Goal: Transaction & Acquisition: Purchase product/service

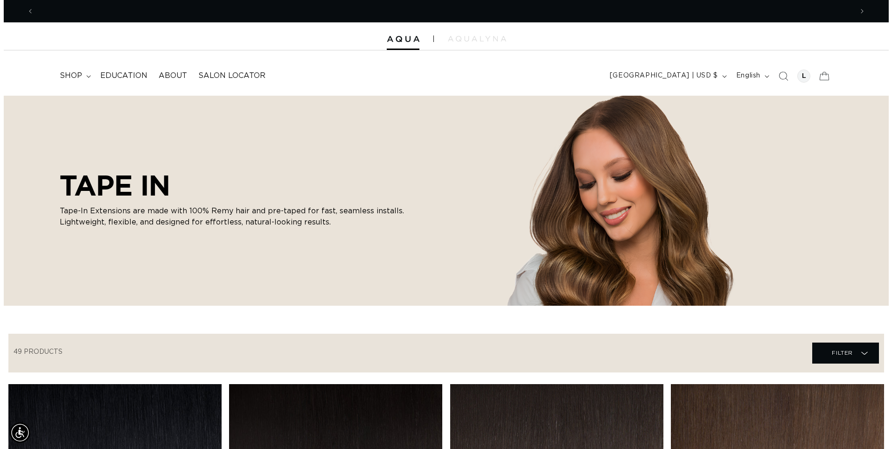
scroll to position [0, 819]
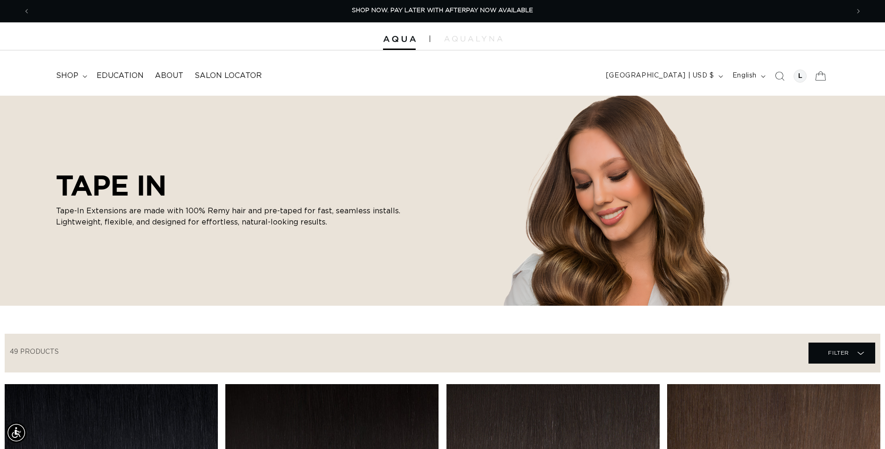
click at [822, 77] on icon at bounding box center [821, 76] width 22 height 22
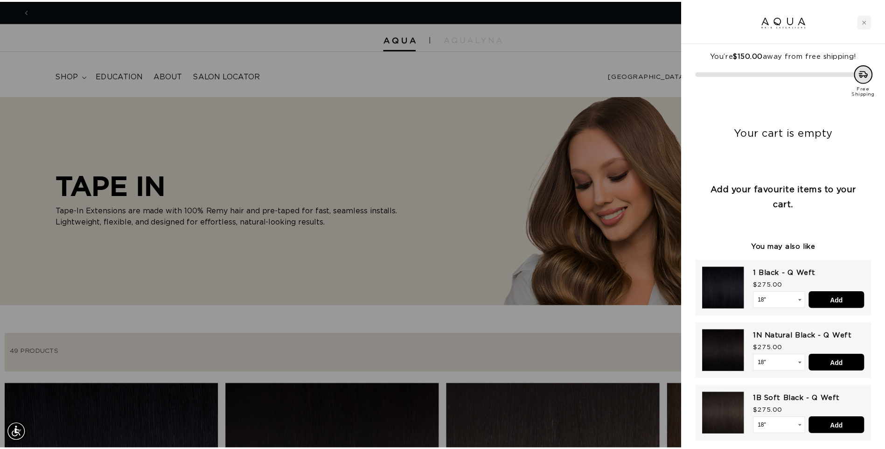
scroll to position [0, 1652]
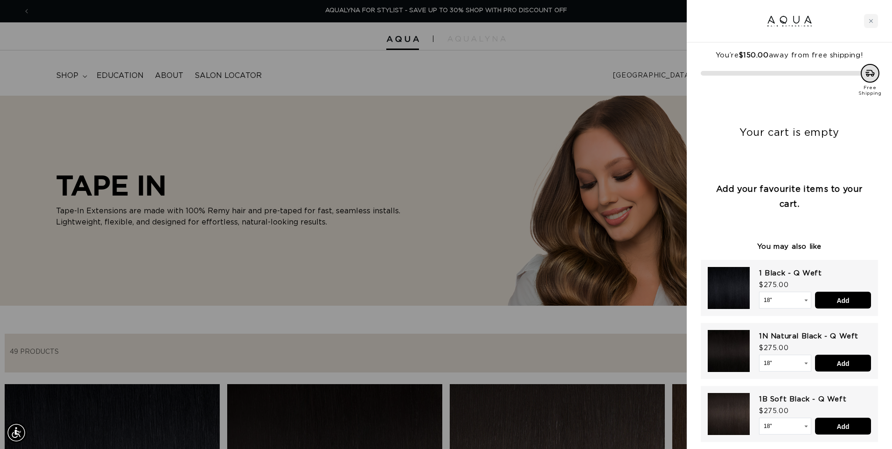
click at [652, 42] on div at bounding box center [446, 224] width 892 height 449
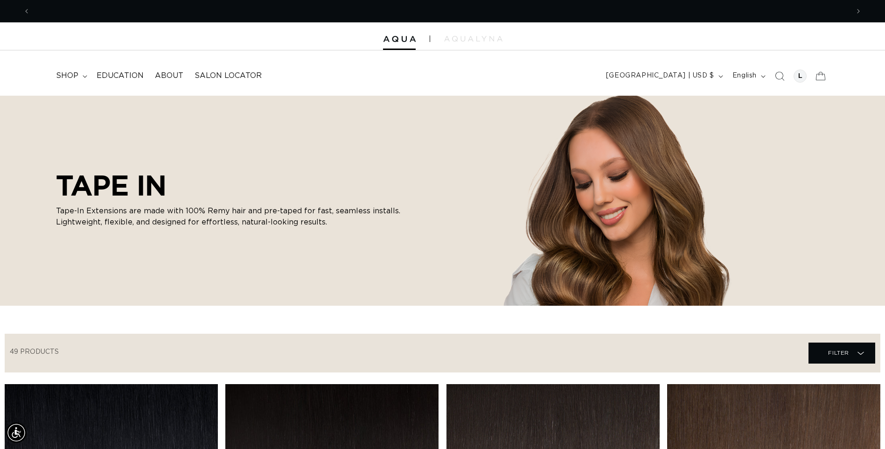
scroll to position [0, 0]
click at [453, 84] on header "FEATURED Last Chance SHOP BY SYSTEM Q Weft Hand Tied Weft Machine Weft Tape In …" at bounding box center [442, 72] width 885 height 45
click at [85, 77] on icon at bounding box center [85, 76] width 4 height 2
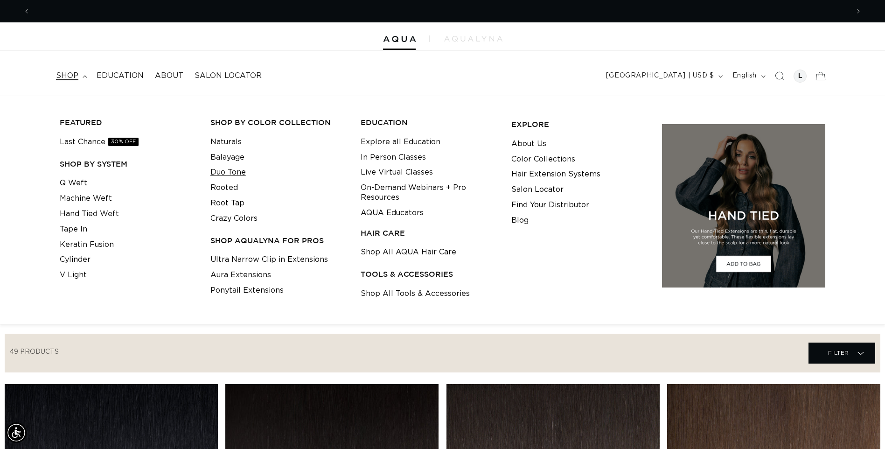
scroll to position [0, 0]
click at [225, 175] on link "Duo Tone" at bounding box center [227, 172] width 35 height 15
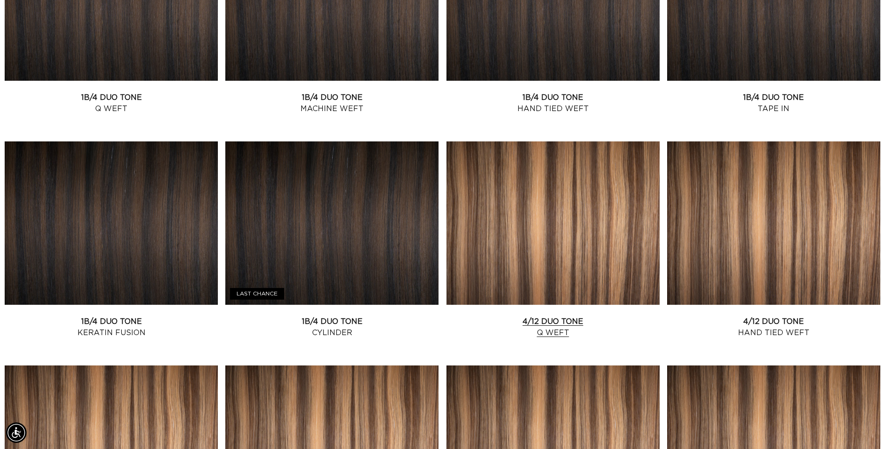
scroll to position [0, 819]
click at [581, 316] on link "4/12 Duo Tone Q Weft" at bounding box center [553, 327] width 213 height 22
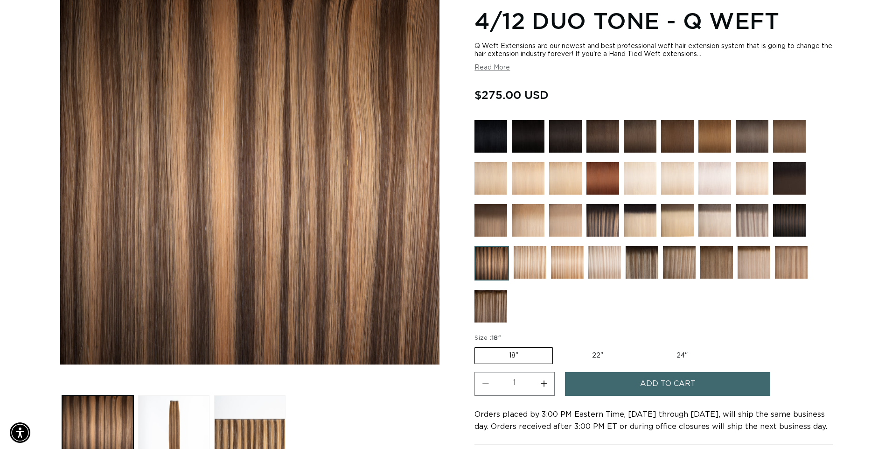
scroll to position [140, 0]
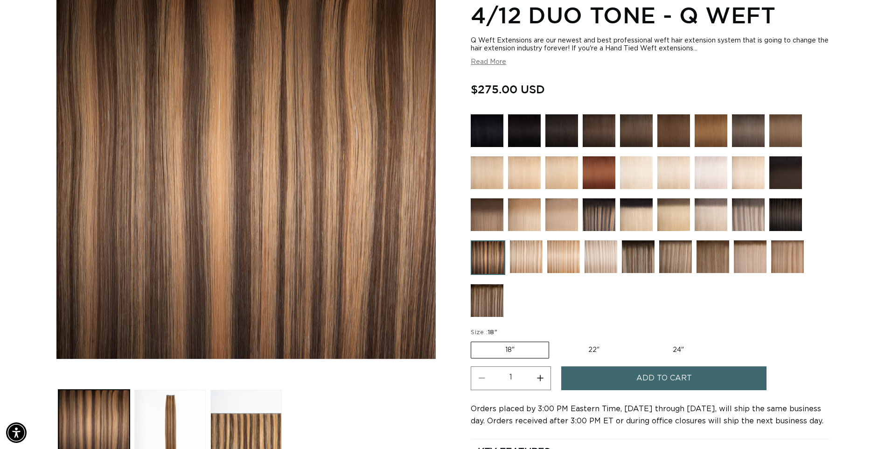
click at [533, 354] on label "18" Variant sold out or unavailable" at bounding box center [510, 350] width 78 height 17
click at [474, 340] on input "18" Variant sold out or unavailable" at bounding box center [473, 340] width 0 height 0
click at [647, 379] on span "Add to cart" at bounding box center [665, 378] width 56 height 24
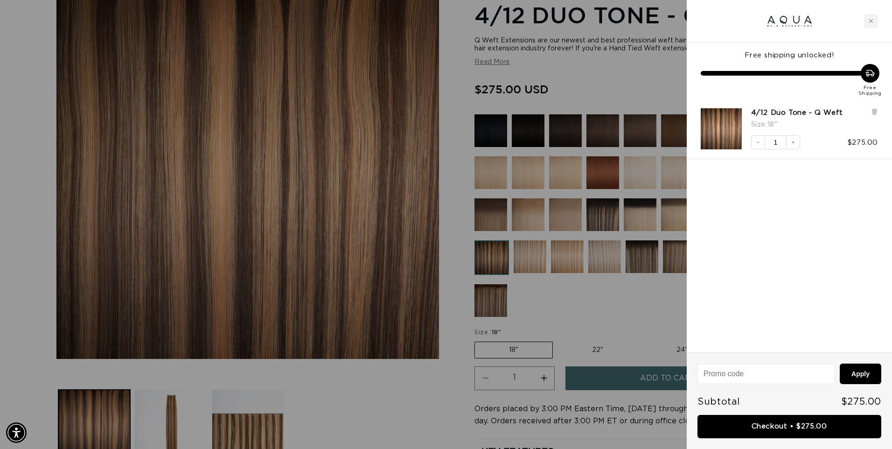
scroll to position [0, 0]
click at [608, 320] on div at bounding box center [446, 224] width 892 height 449
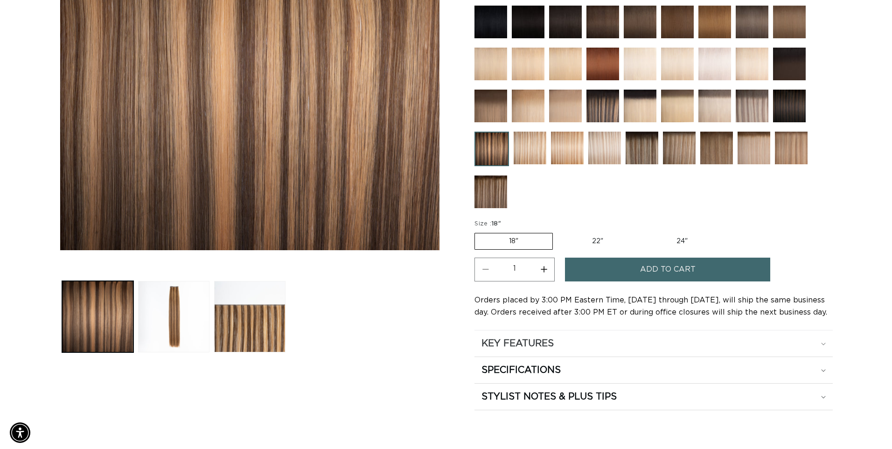
scroll to position [327, 0]
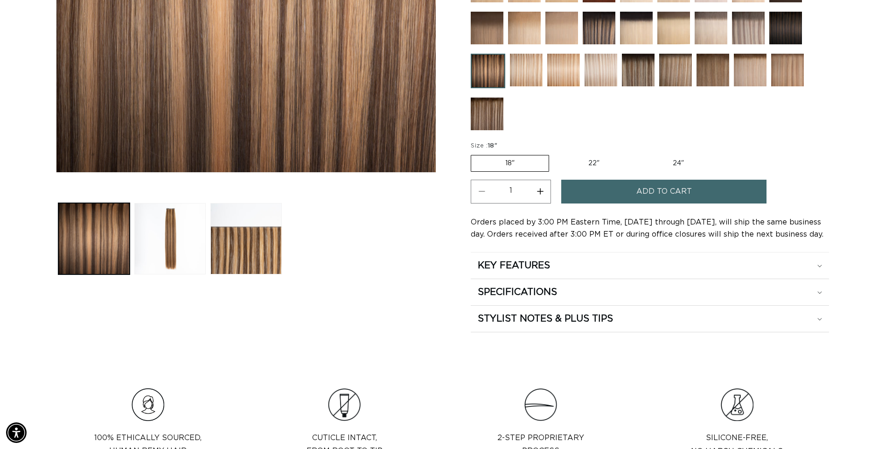
click at [684, 195] on span "Add to cart" at bounding box center [665, 192] width 56 height 24
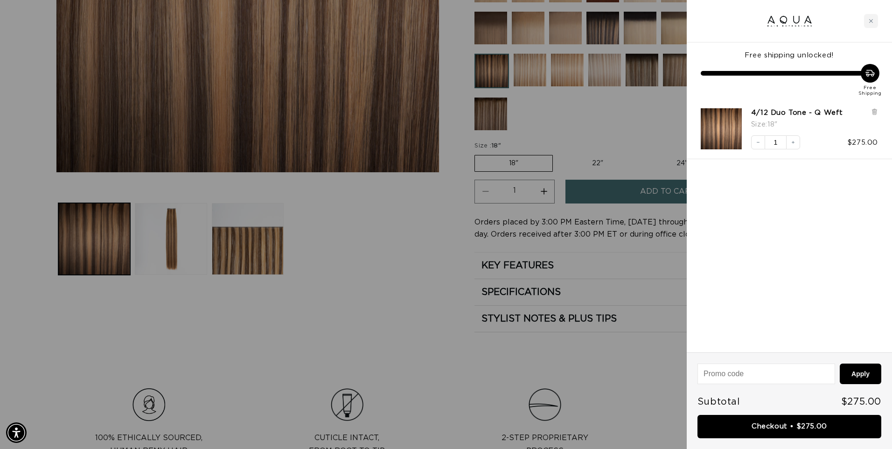
scroll to position [0, 0]
click at [799, 427] on link "Checkout • $550.00" at bounding box center [790, 427] width 184 height 24
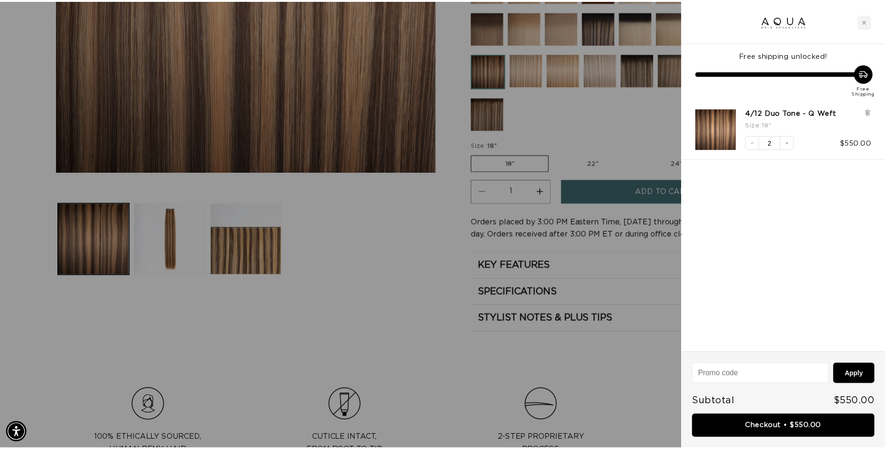
scroll to position [0, 1652]
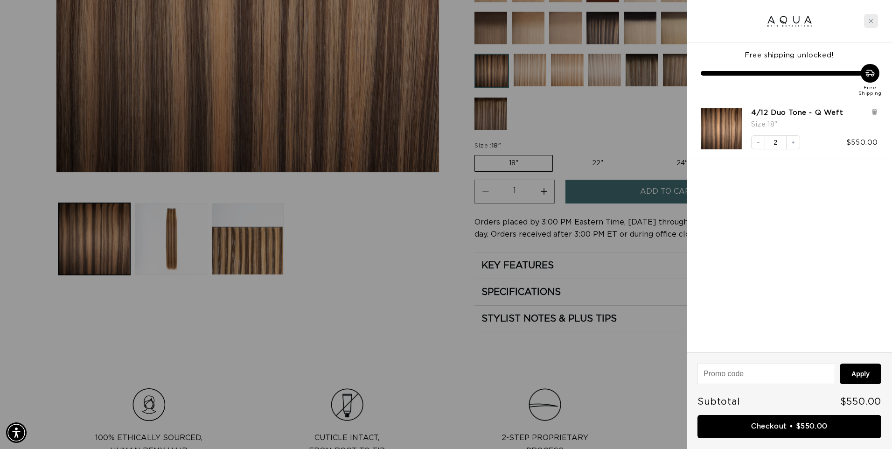
click at [873, 19] on icon "Close cart" at bounding box center [871, 21] width 5 height 5
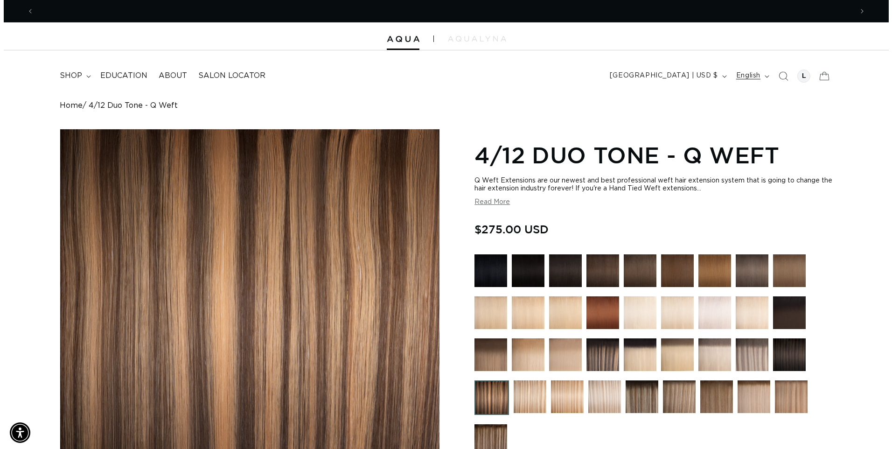
scroll to position [0, 0]
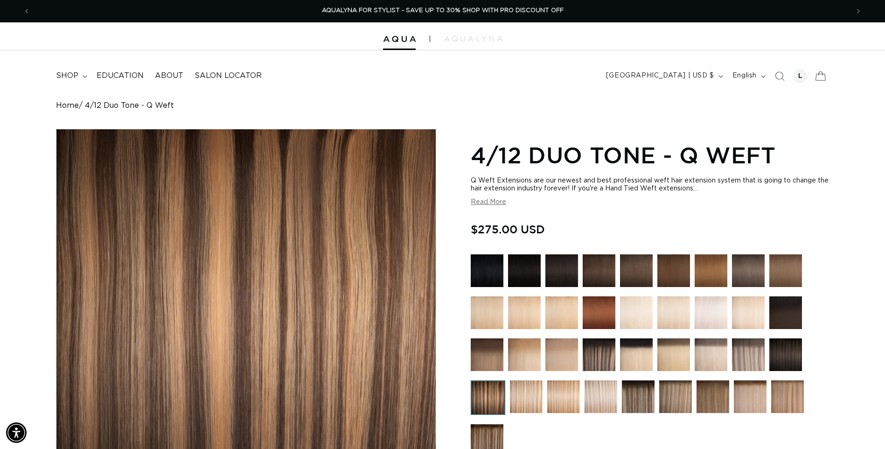
click at [820, 82] on icon at bounding box center [821, 76] width 22 height 22
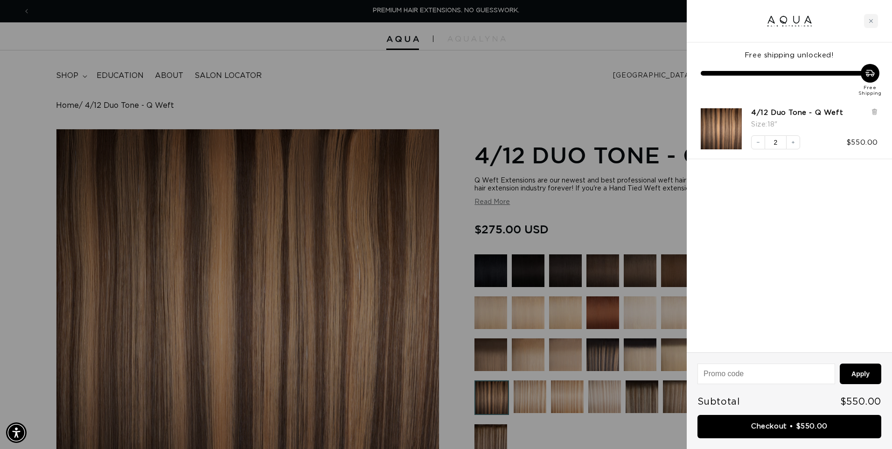
click at [582, 49] on div at bounding box center [446, 224] width 892 height 449
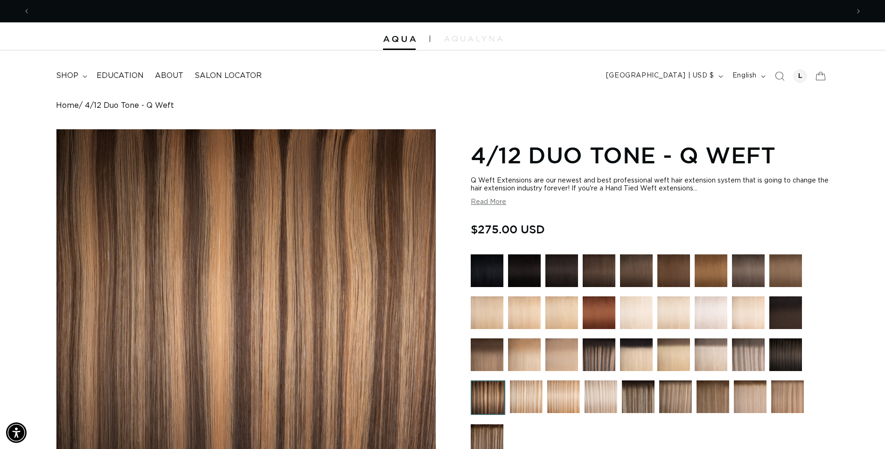
scroll to position [0, 819]
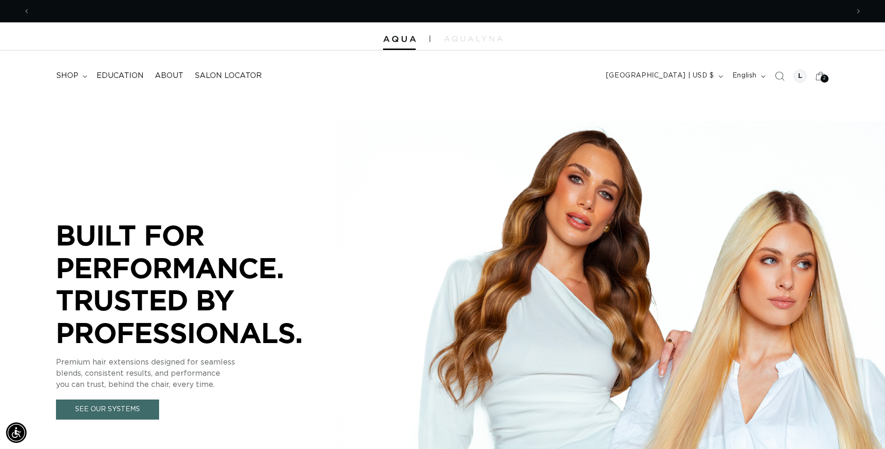
scroll to position [0, 819]
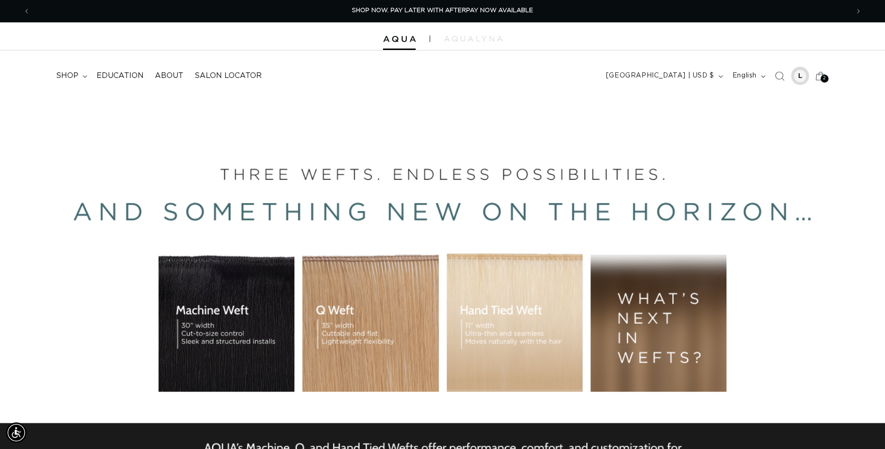
click at [796, 75] on div at bounding box center [800, 76] width 13 height 13
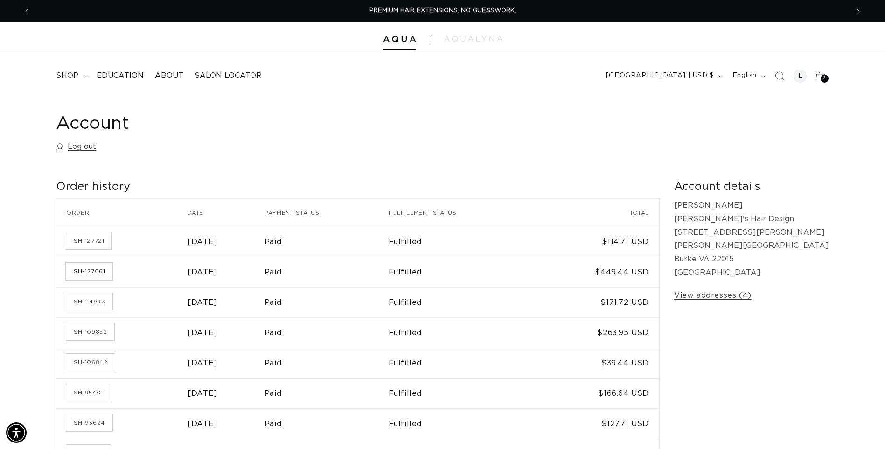
click at [88, 270] on link "SH-127061" at bounding box center [89, 271] width 46 height 17
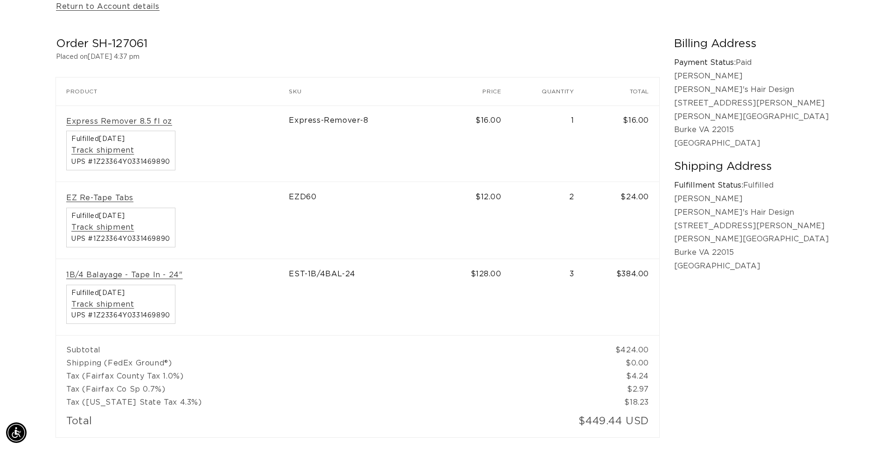
scroll to position [0, 819]
drag, startPoint x: 547, startPoint y: 266, endPoint x: 445, endPoint y: 266, distance: 101.7
click at [445, 266] on tr "1B/4 Balayage - Tape In - 24" Fulfilled [DATE] Track shipment UPS #1Z23364Y0331…" at bounding box center [357, 297] width 603 height 77
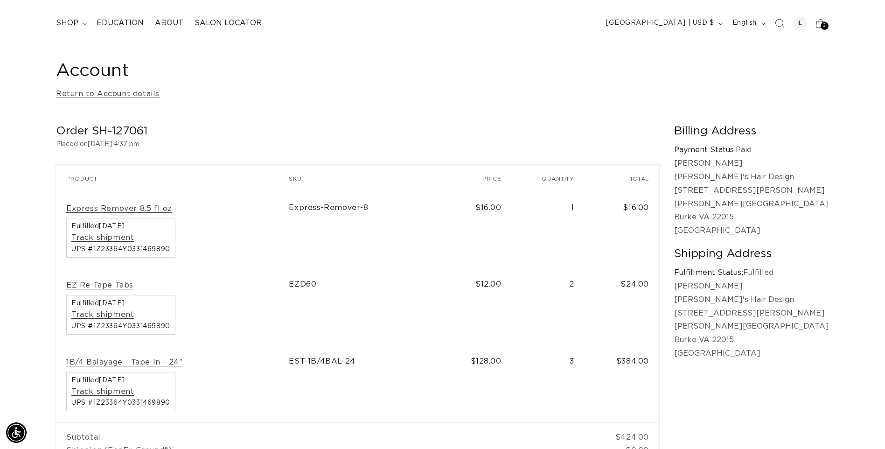
scroll to position [0, 0]
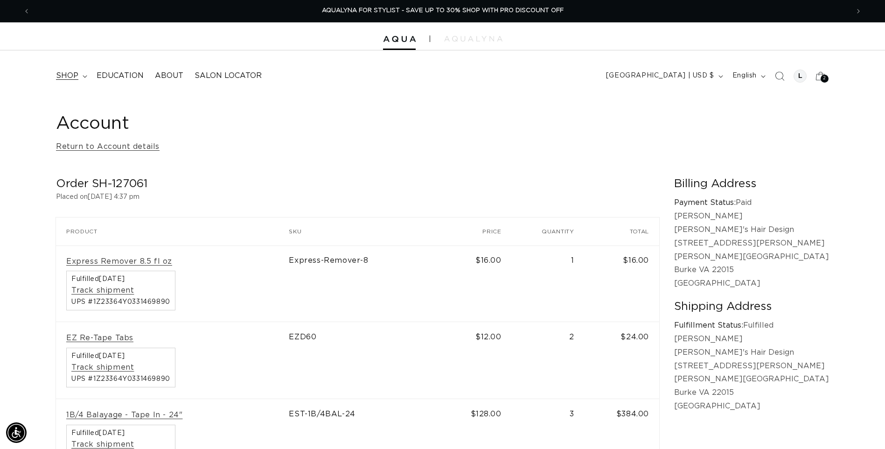
click at [69, 78] on span "shop" at bounding box center [67, 76] width 22 height 10
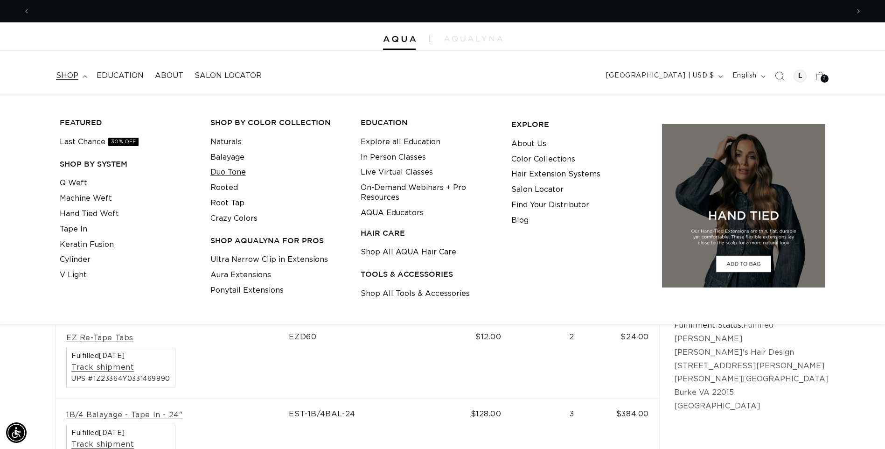
scroll to position [0, 819]
click at [232, 172] on link "Duo Tone" at bounding box center [227, 172] width 35 height 15
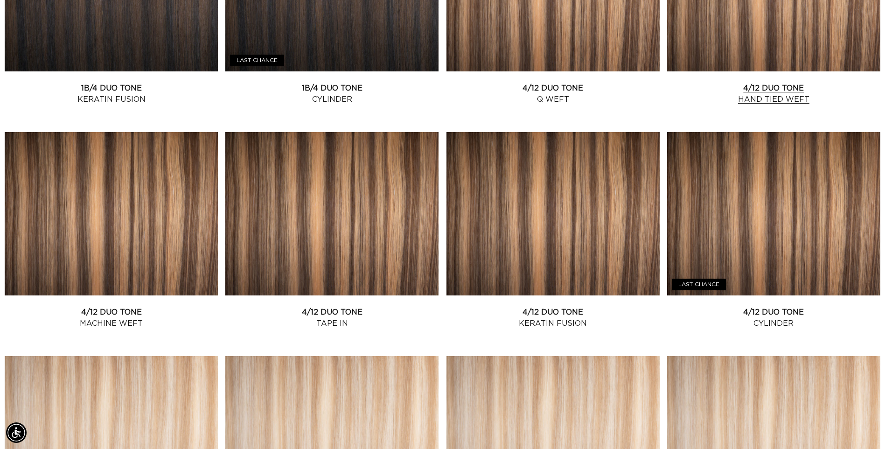
scroll to position [0, 1638]
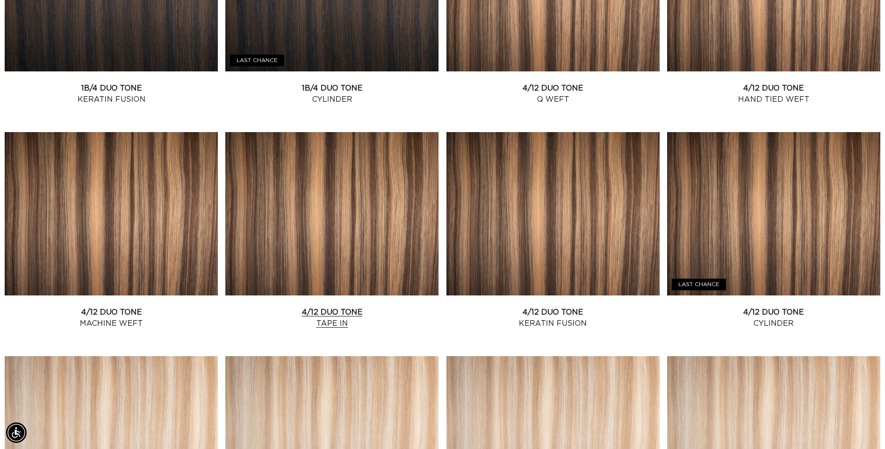
click at [319, 307] on link "4/12 Duo Tone Tape In" at bounding box center [331, 318] width 213 height 22
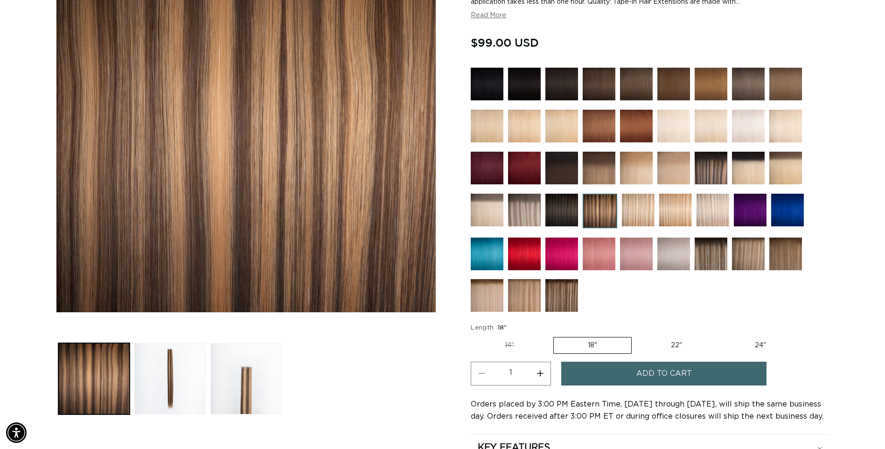
scroll to position [0, 1638]
click at [592, 345] on label "18" Variant sold out or unavailable" at bounding box center [593, 345] width 78 height 17
click at [554, 336] on input "18" Variant sold out or unavailable" at bounding box center [553, 335] width 0 height 0
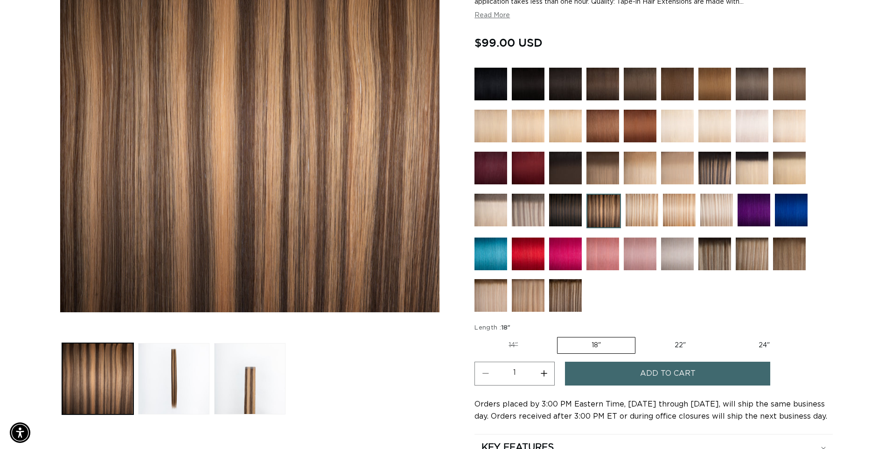
scroll to position [0, 819]
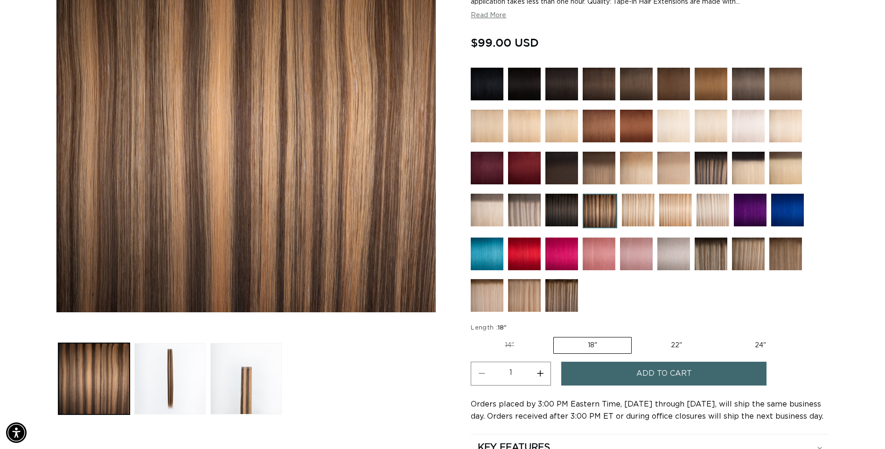
click at [540, 371] on button "Increase quantity for 4/12 Duo Tone - Tape In" at bounding box center [540, 374] width 21 height 24
type input "2"
click at [607, 372] on button "Add to cart" at bounding box center [663, 374] width 205 height 24
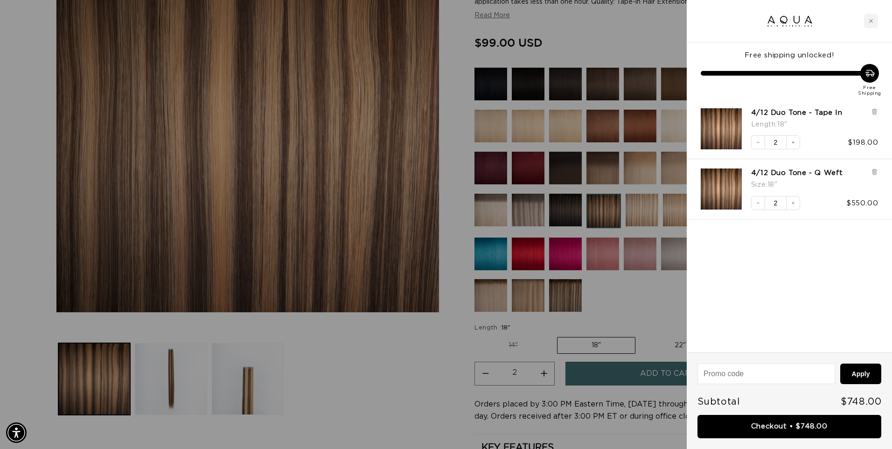
scroll to position [0, 1652]
click at [874, 172] on icon at bounding box center [875, 172] width 4 height 5
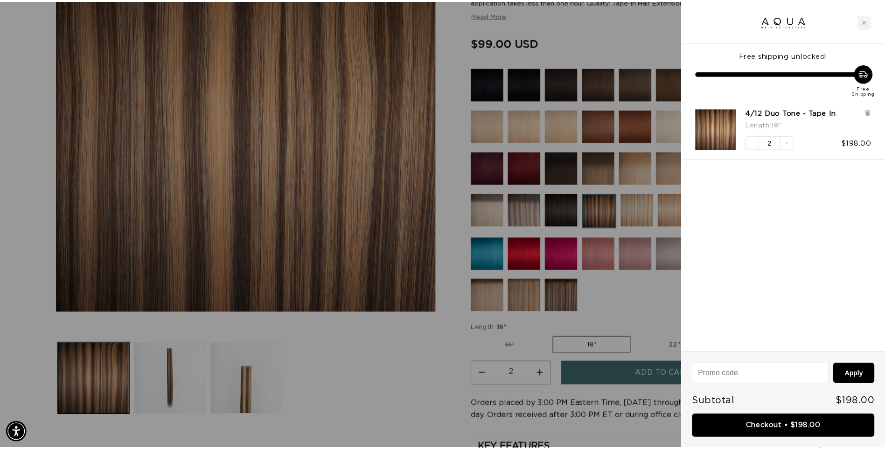
scroll to position [0, 0]
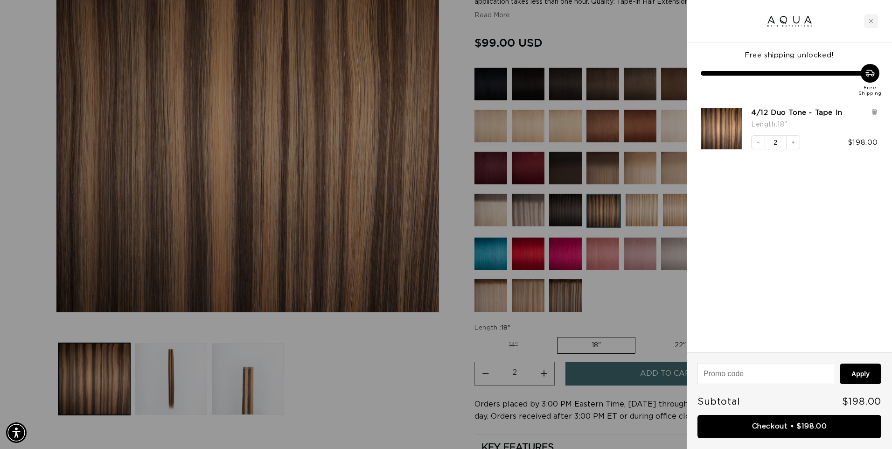
click at [494, 347] on div at bounding box center [446, 224] width 892 height 449
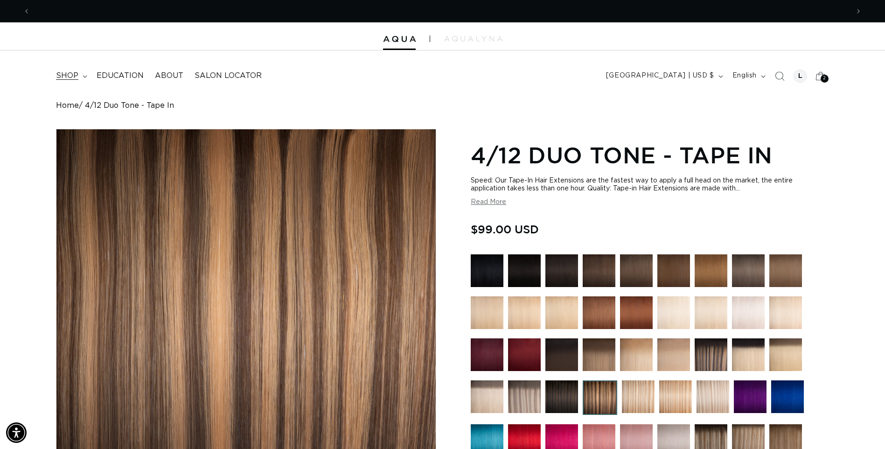
scroll to position [0, 1638]
click at [71, 78] on span "shop" at bounding box center [67, 76] width 22 height 10
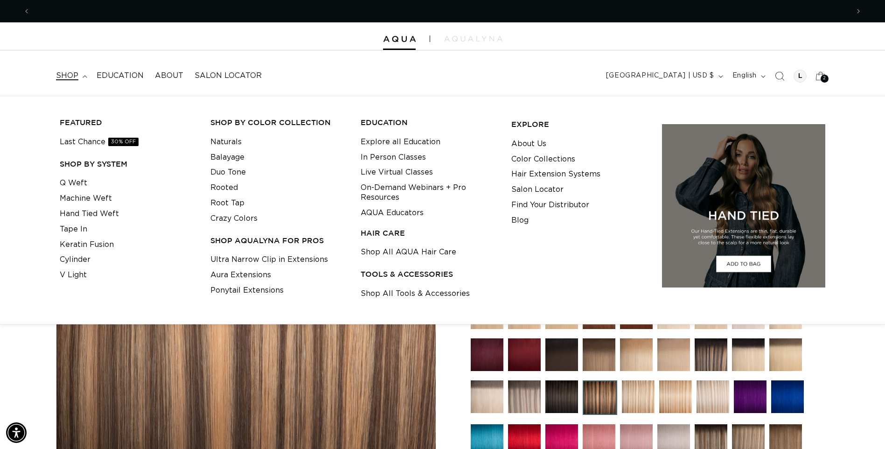
scroll to position [0, 819]
click at [778, 78] on icon "Search" at bounding box center [780, 76] width 10 height 10
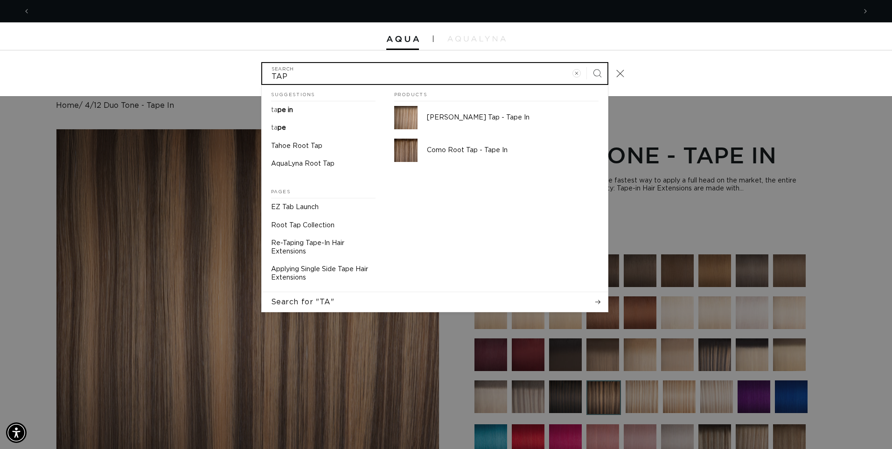
scroll to position [0, 0]
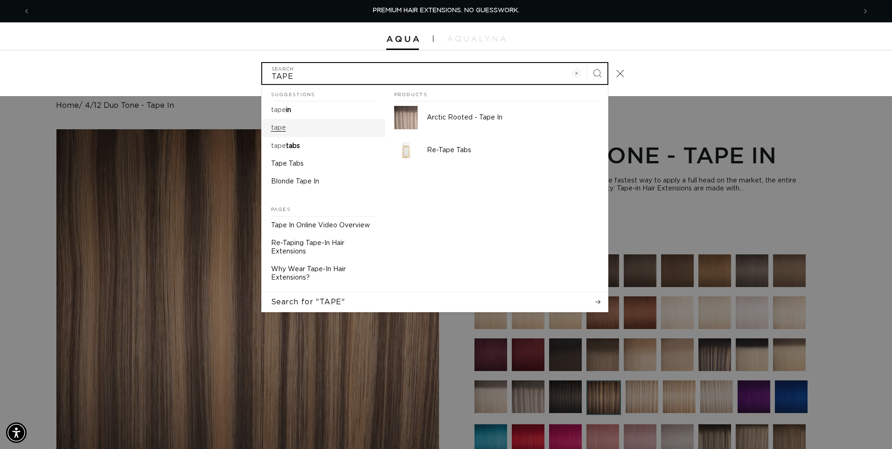
type input "TAPE"
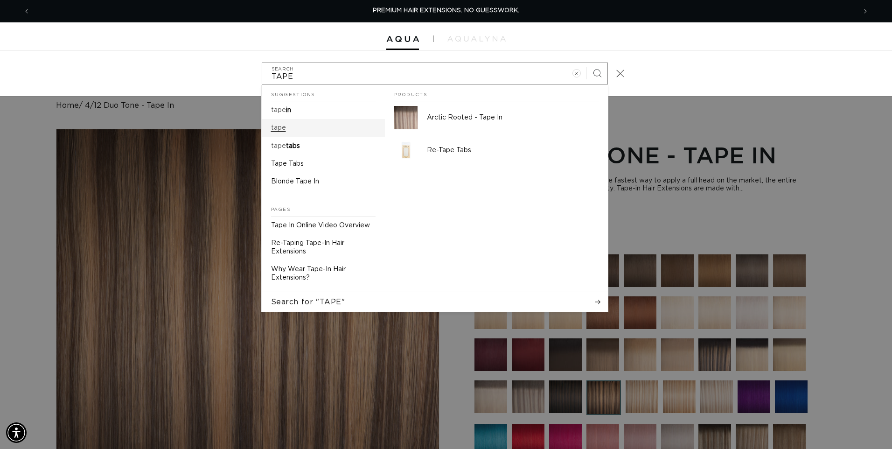
click at [295, 131] on link "tape" at bounding box center [323, 128] width 123 height 18
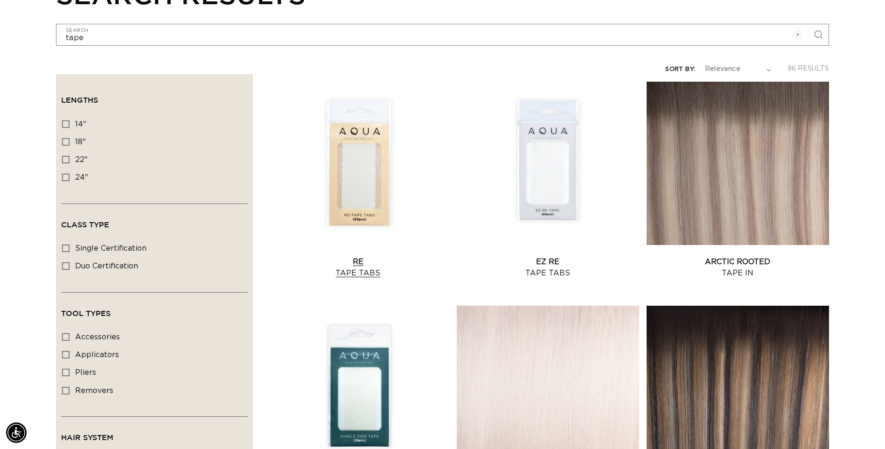
scroll to position [0, 1638]
click at [351, 268] on link "Re Tape Tabs" at bounding box center [358, 267] width 182 height 22
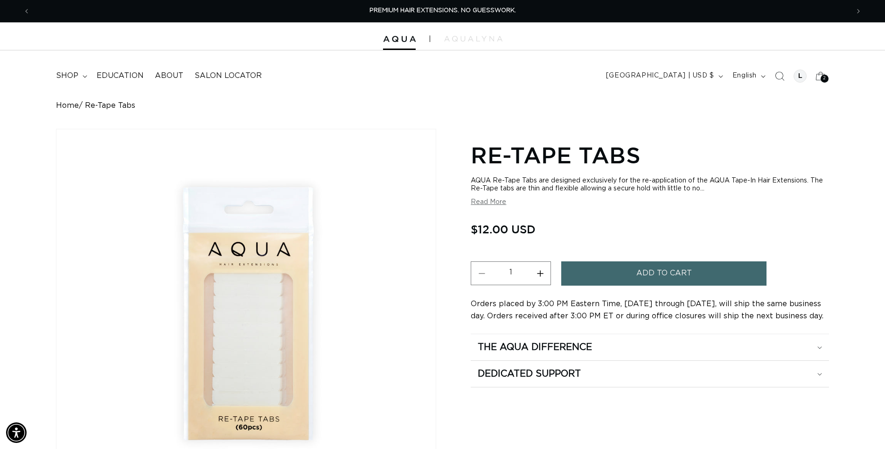
click at [545, 275] on button "Increase quantity for Re-Tape Tabs" at bounding box center [540, 273] width 21 height 24
type input "2"
click at [612, 271] on button "Add to cart" at bounding box center [663, 273] width 205 height 24
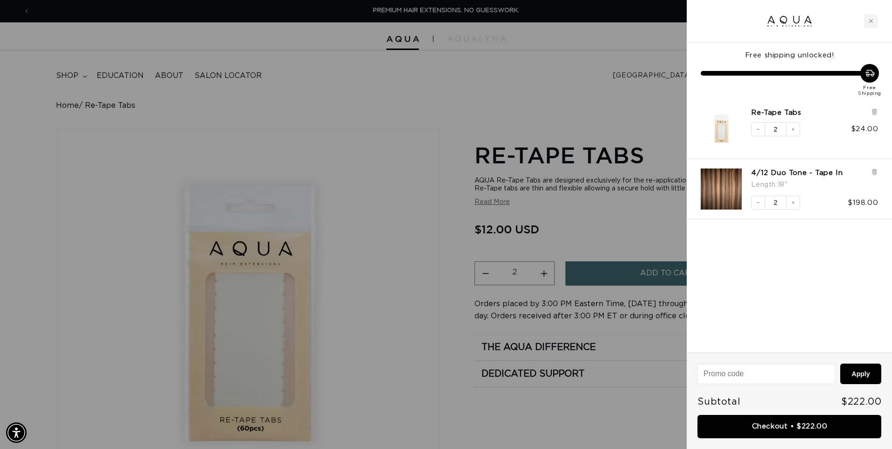
drag, startPoint x: 538, startPoint y: 92, endPoint x: 579, endPoint y: 99, distance: 41.6
click at [538, 92] on div at bounding box center [446, 224] width 892 height 449
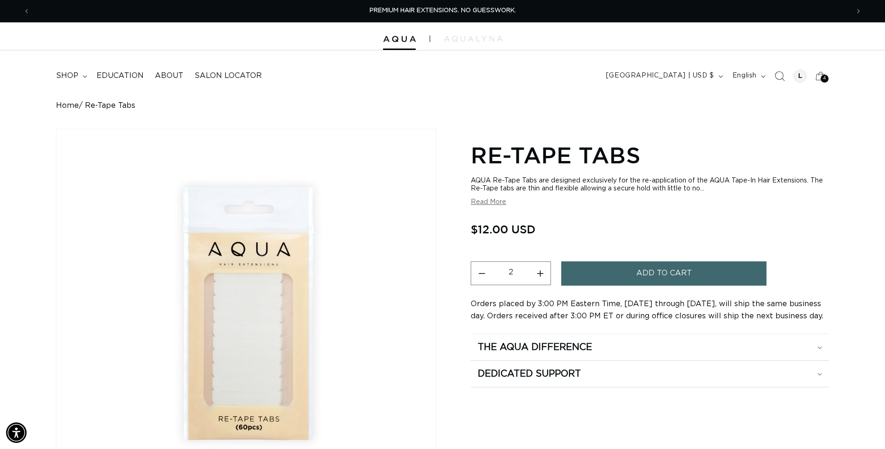
click at [779, 73] on icon "Search" at bounding box center [780, 76] width 10 height 10
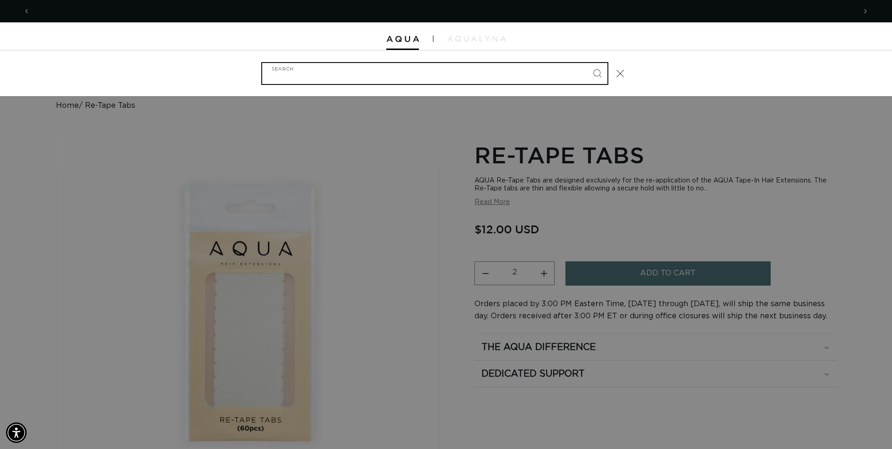
scroll to position [0, 826]
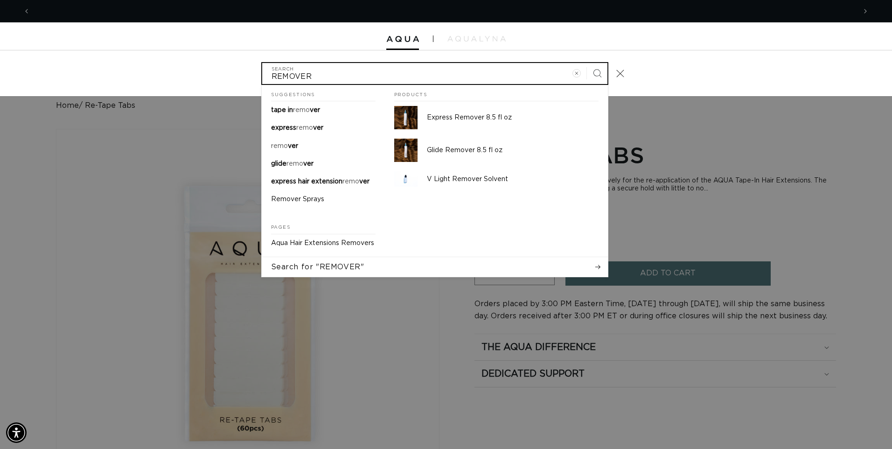
type input "REMOVER"
click at [587, 63] on button "Search" at bounding box center [597, 73] width 21 height 21
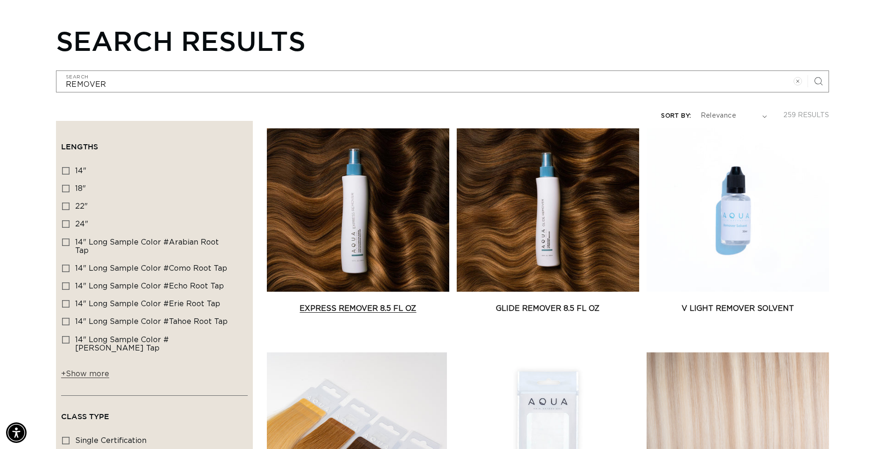
click at [389, 303] on link "Express Remover 8.5 fl oz" at bounding box center [358, 308] width 182 height 11
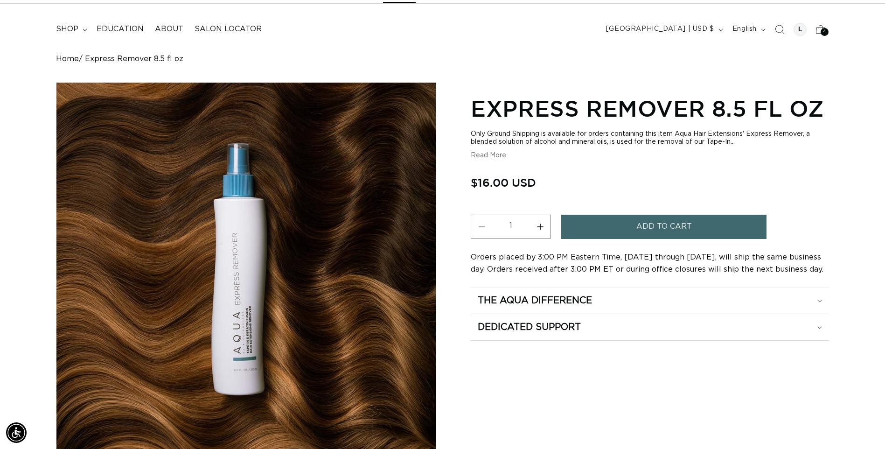
click at [655, 228] on span "Add to cart" at bounding box center [665, 227] width 56 height 24
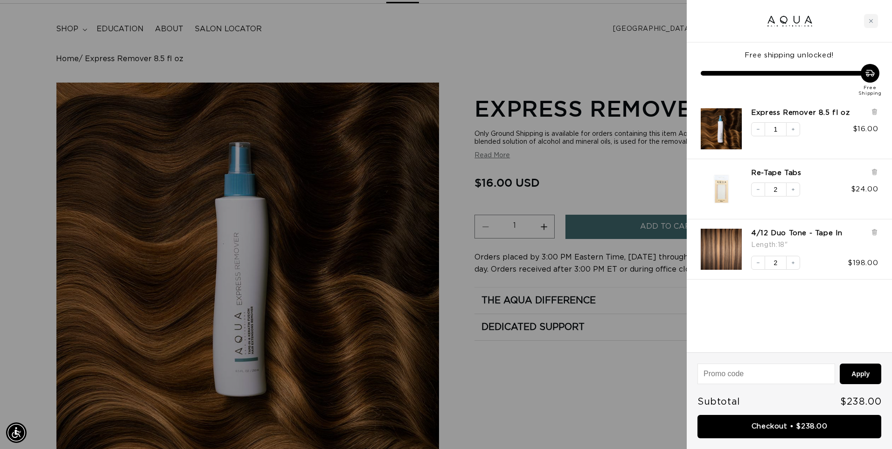
scroll to position [0, 1652]
click at [796, 421] on link "Checkout • $238.00" at bounding box center [790, 427] width 184 height 24
